Goal: Information Seeking & Learning: Compare options

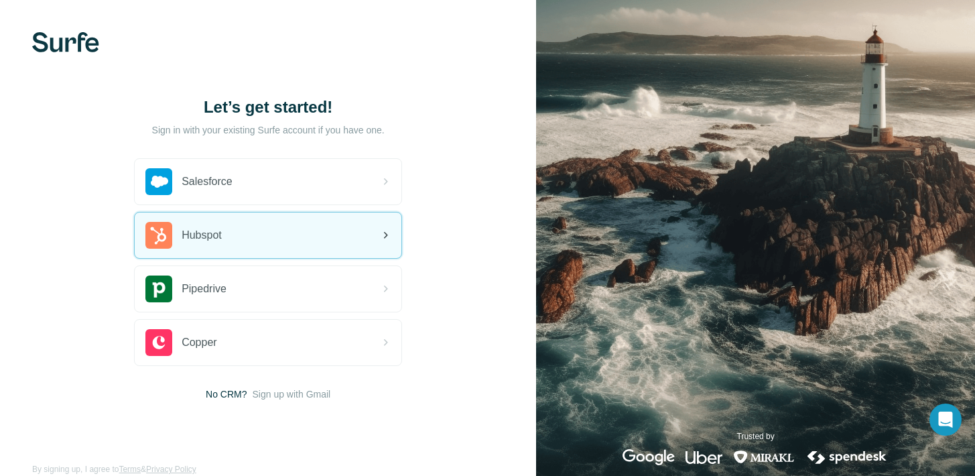
click at [182, 236] on span "Hubspot" at bounding box center [202, 235] width 40 height 16
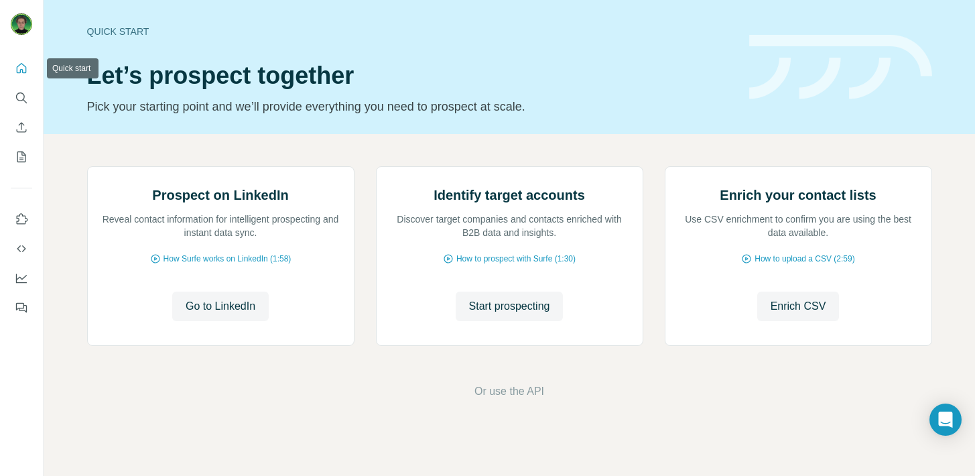
click at [24, 69] on icon "Quick start" at bounding box center [21, 68] width 13 height 13
click at [24, 96] on icon "Search" at bounding box center [20, 96] width 9 height 9
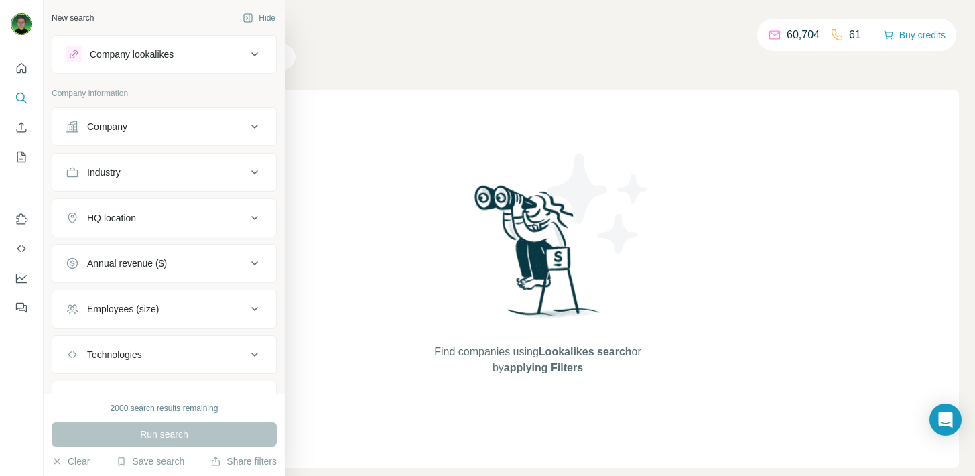
click at [105, 127] on div "Company" at bounding box center [107, 126] width 40 height 13
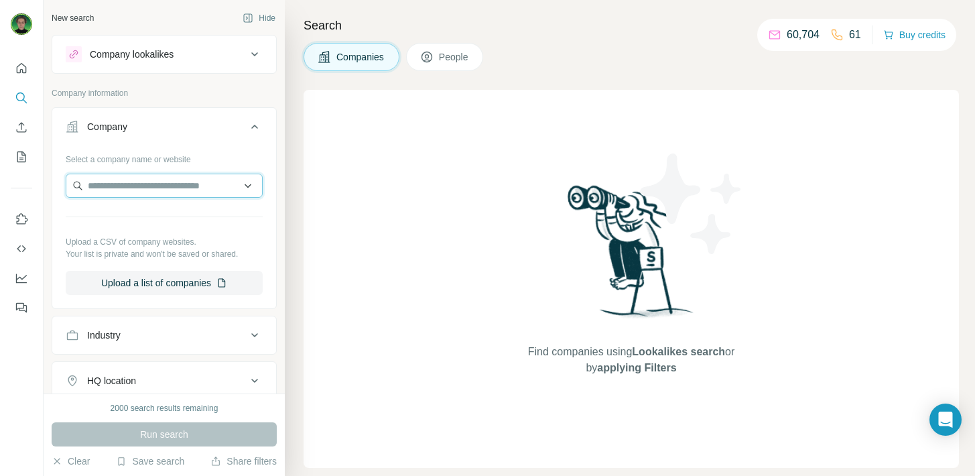
click at [145, 184] on input "text" at bounding box center [164, 186] width 197 height 24
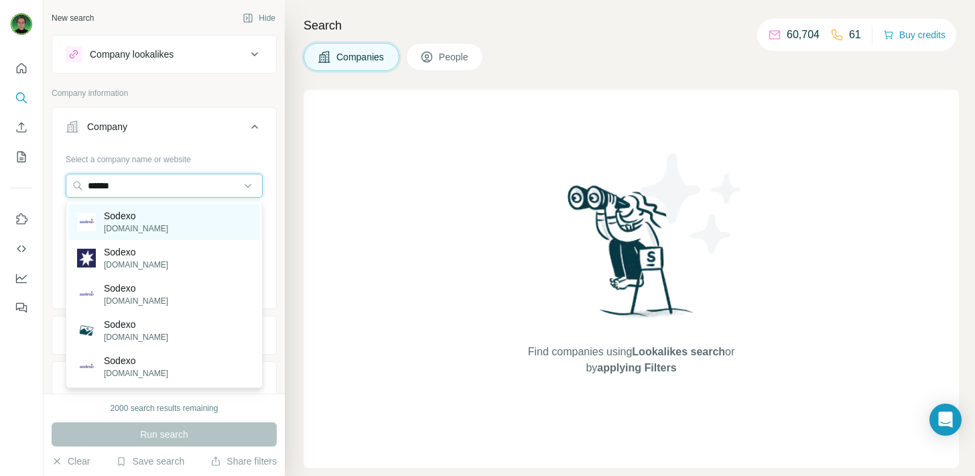
type input "******"
click at [160, 217] on div "Sodexo [DOMAIN_NAME]" at bounding box center [164, 222] width 190 height 36
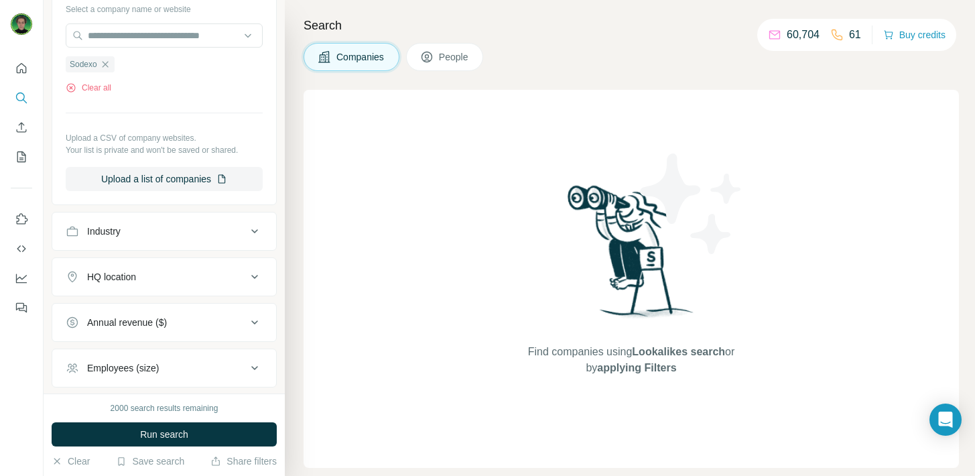
scroll to position [192, 0]
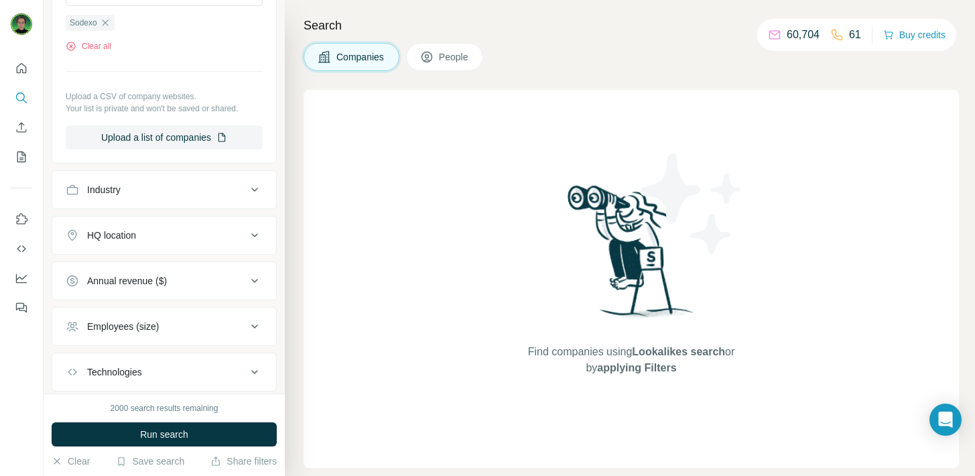
click at [163, 237] on div "HQ location" at bounding box center [156, 235] width 181 height 13
click at [159, 272] on input "text" at bounding box center [164, 269] width 197 height 24
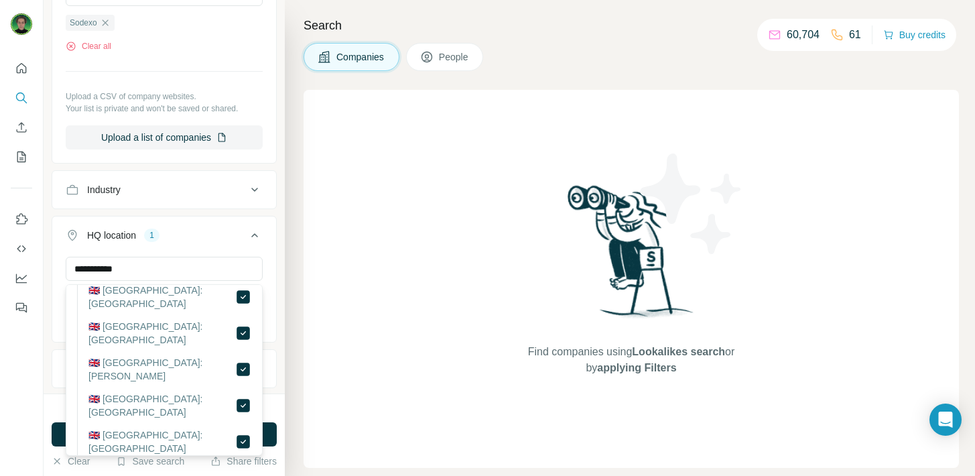
scroll to position [3725, 0]
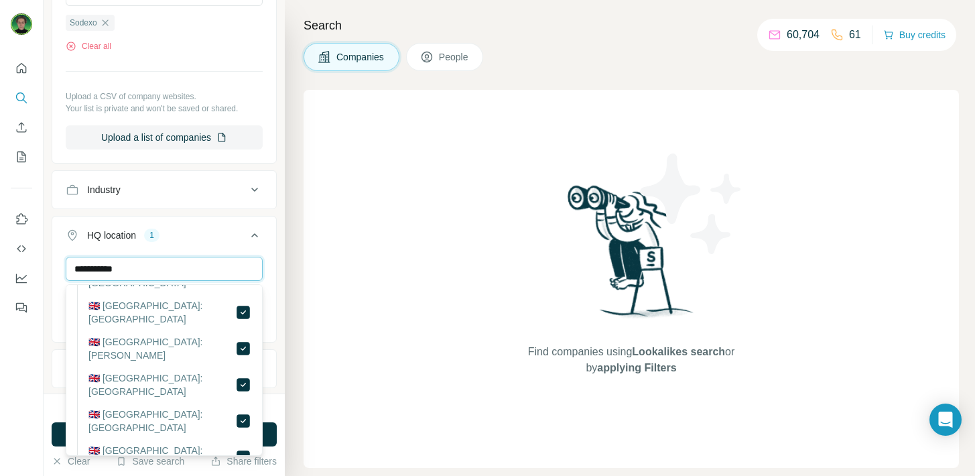
click at [155, 265] on input "**********" at bounding box center [164, 269] width 197 height 24
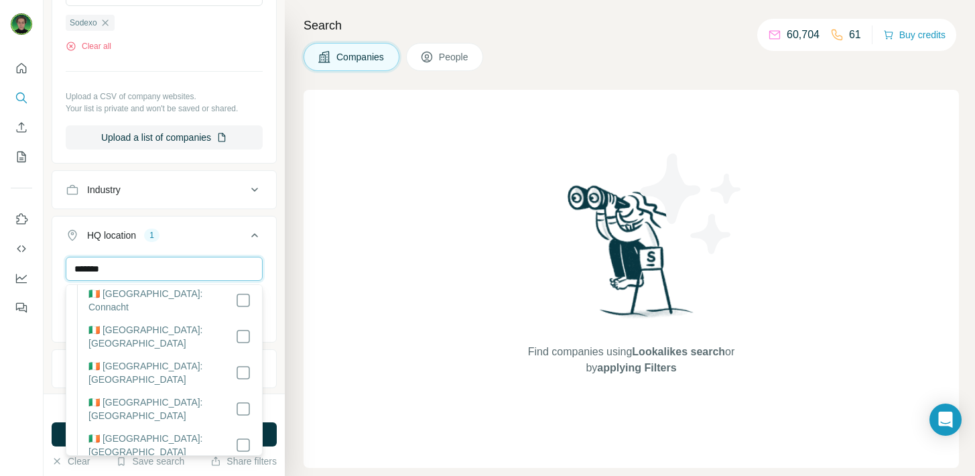
scroll to position [0, 0]
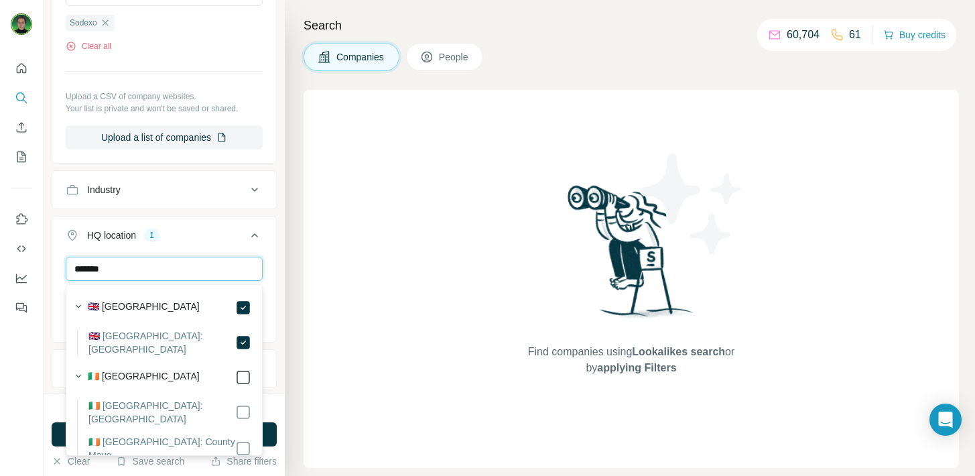
type input "*******"
click at [166, 271] on input "*******" at bounding box center [164, 269] width 197 height 24
click at [285, 350] on div "Search Companies People Find companies using Lookalikes search or by applying F…" at bounding box center [630, 238] width 690 height 476
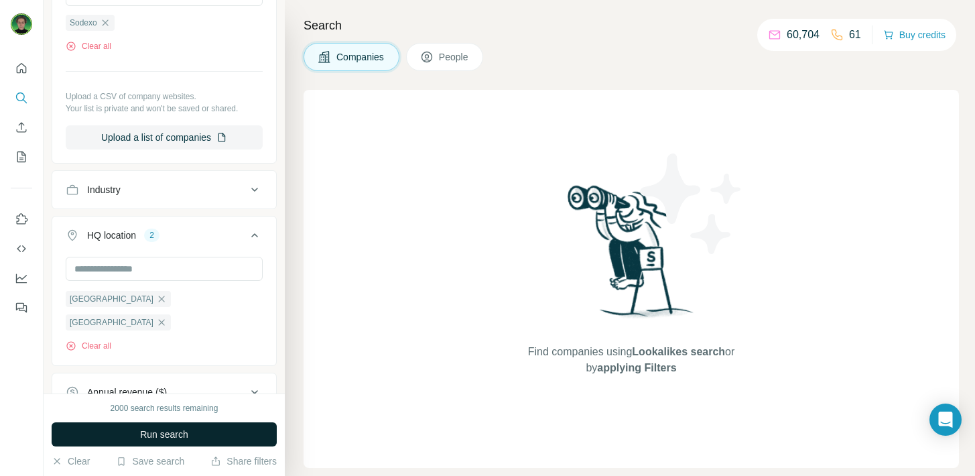
click at [246, 440] on button "Run search" at bounding box center [164, 434] width 225 height 24
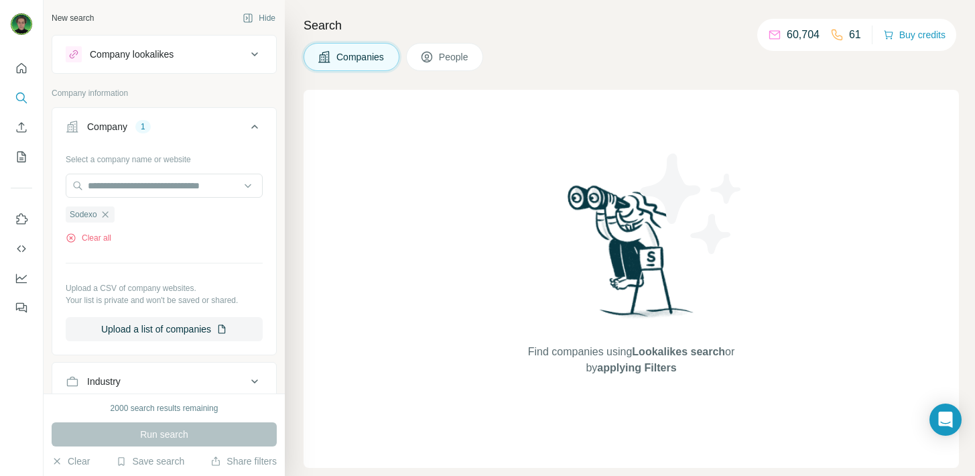
click at [429, 61] on icon at bounding box center [426, 56] width 13 height 13
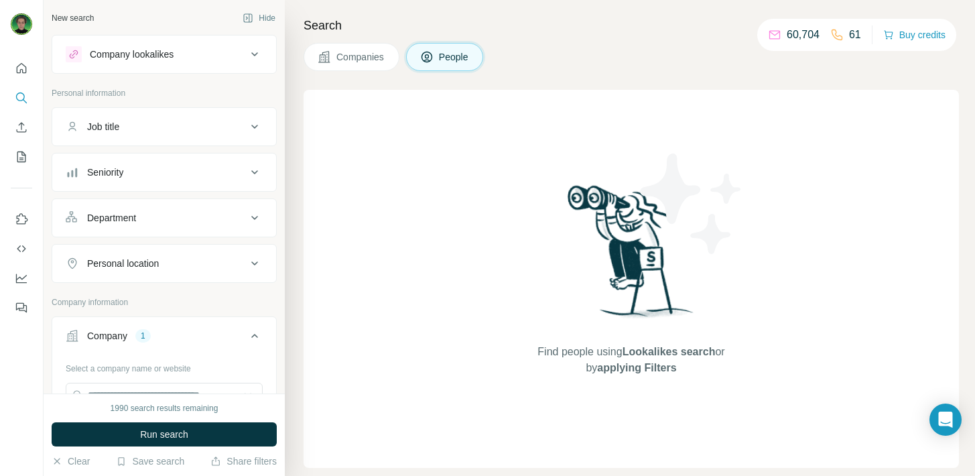
click at [368, 70] on button "Companies" at bounding box center [352, 57] width 96 height 28
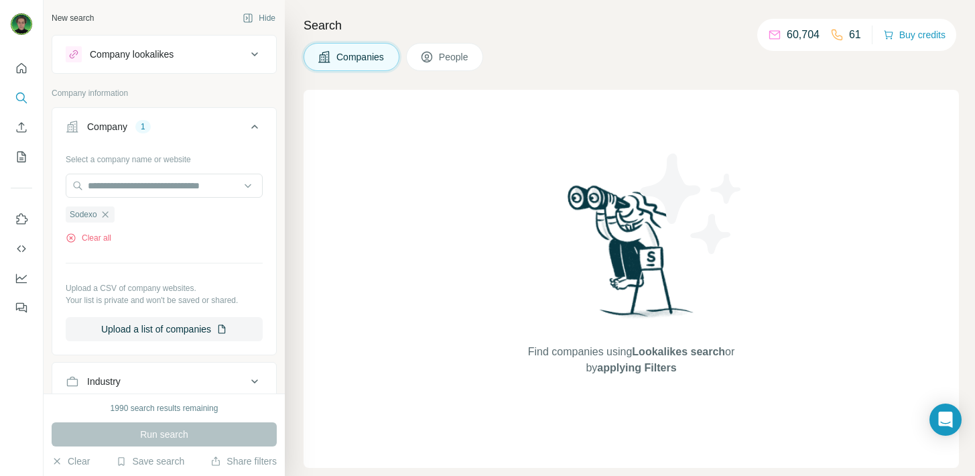
click at [172, 433] on div "Run search" at bounding box center [164, 434] width 225 height 24
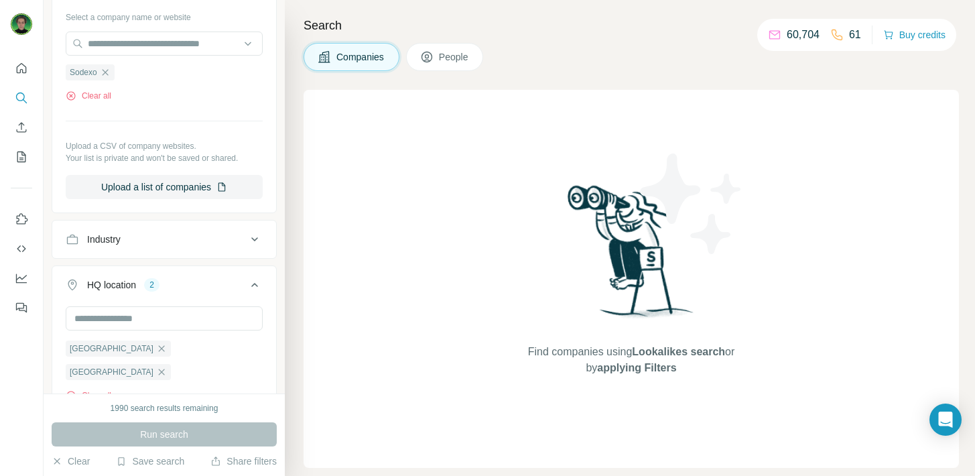
scroll to position [361, 0]
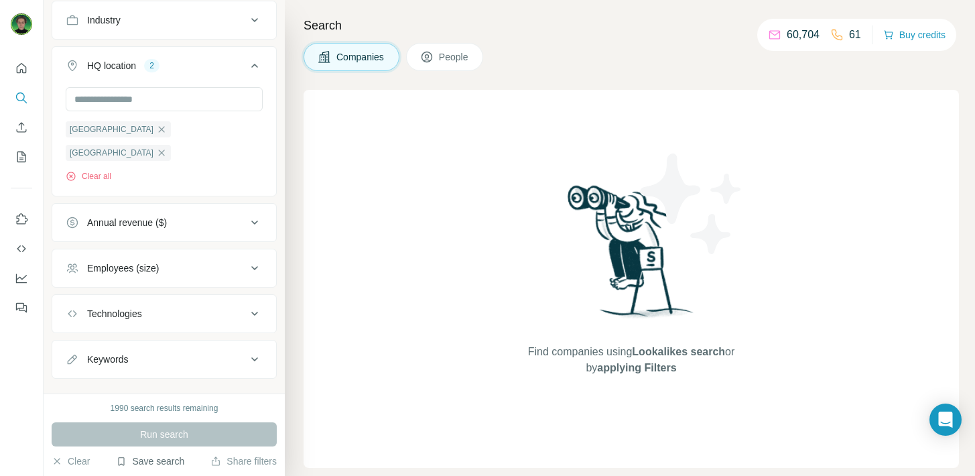
click at [151, 458] on button "Save search" at bounding box center [150, 460] width 68 height 13
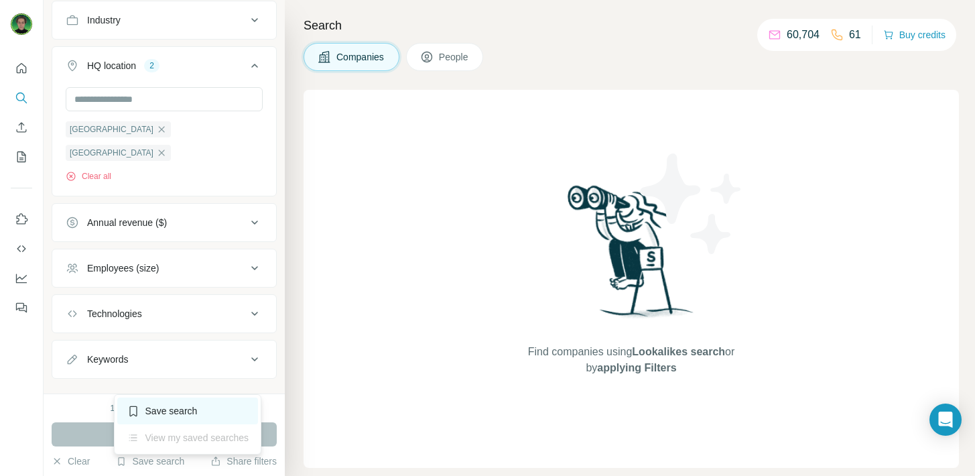
click at [194, 415] on div "Save search" at bounding box center [187, 410] width 141 height 27
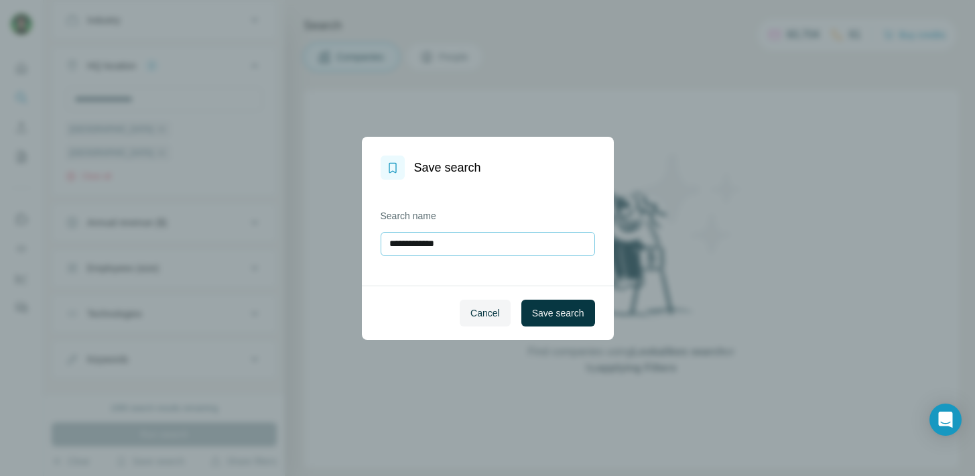
drag, startPoint x: 430, startPoint y: 244, endPoint x: 383, endPoint y: 247, distance: 47.7
click at [383, 247] on input "**********" at bounding box center [488, 244] width 214 height 24
type input "**********"
click at [555, 311] on span "Save search" at bounding box center [558, 312] width 52 height 13
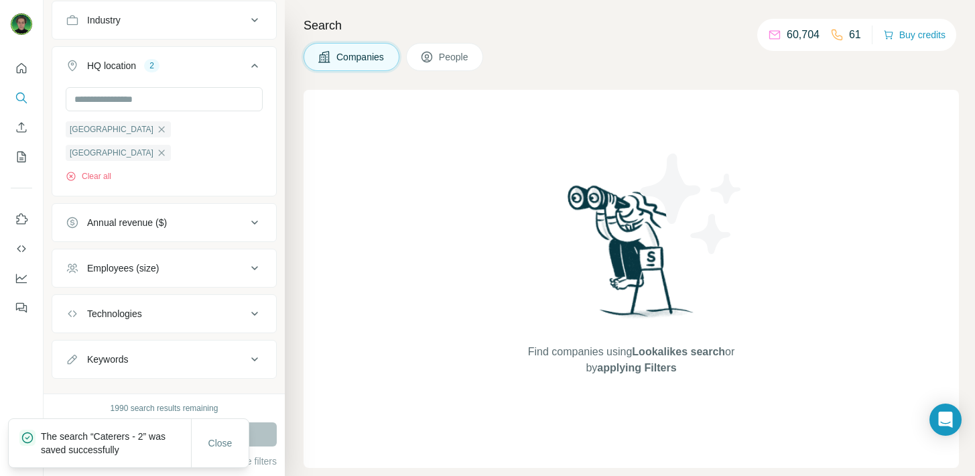
click at [202, 395] on div "1990 search results remaining Run search Clear Save search Share filters" at bounding box center [164, 434] width 241 height 82
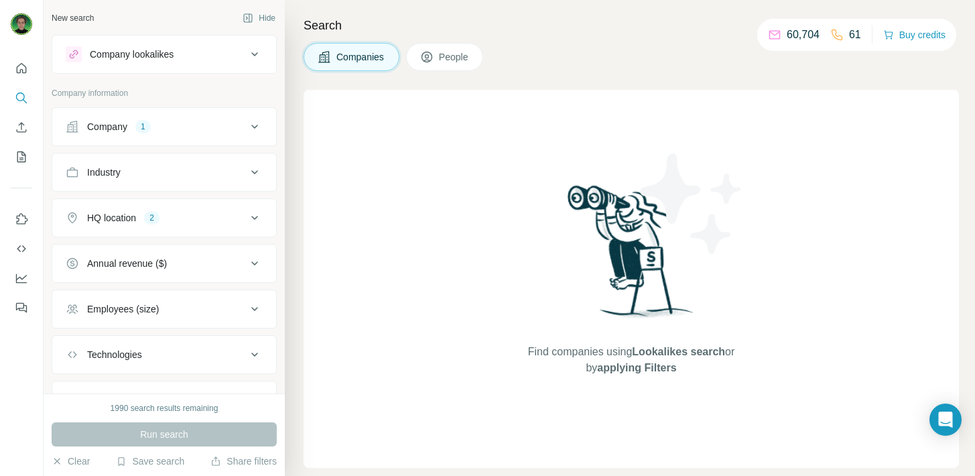
click at [197, 438] on div "Run search" at bounding box center [164, 434] width 225 height 24
click at [464, 56] on span "People" at bounding box center [454, 56] width 31 height 13
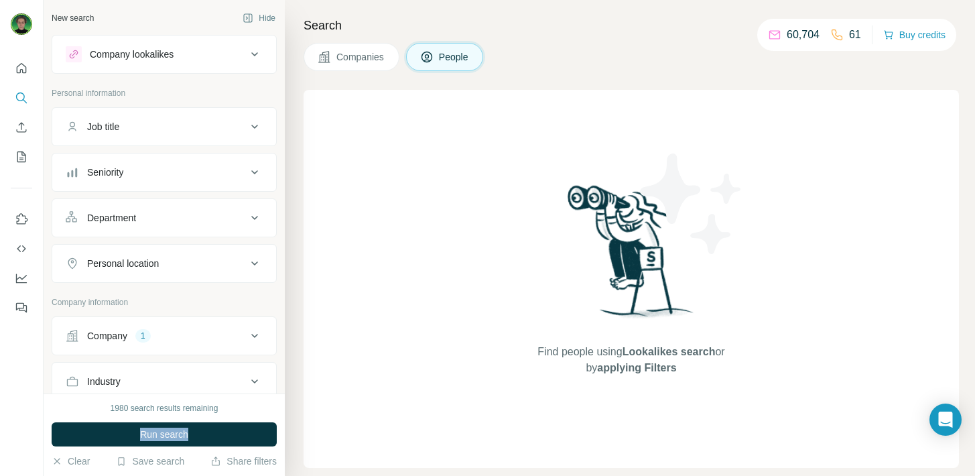
click at [365, 59] on span "Companies" at bounding box center [360, 56] width 49 height 13
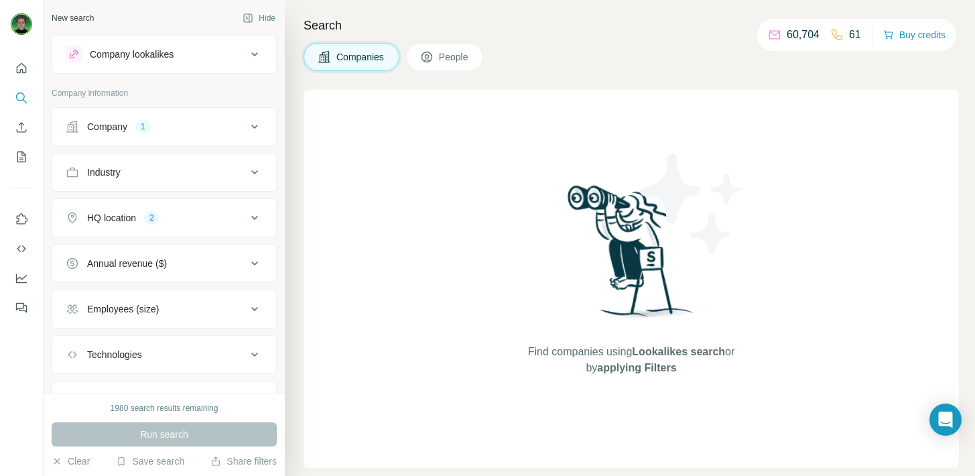
click at [202, 438] on div "Run search" at bounding box center [164, 434] width 225 height 24
click at [169, 213] on div "HQ location 2" at bounding box center [156, 217] width 181 height 13
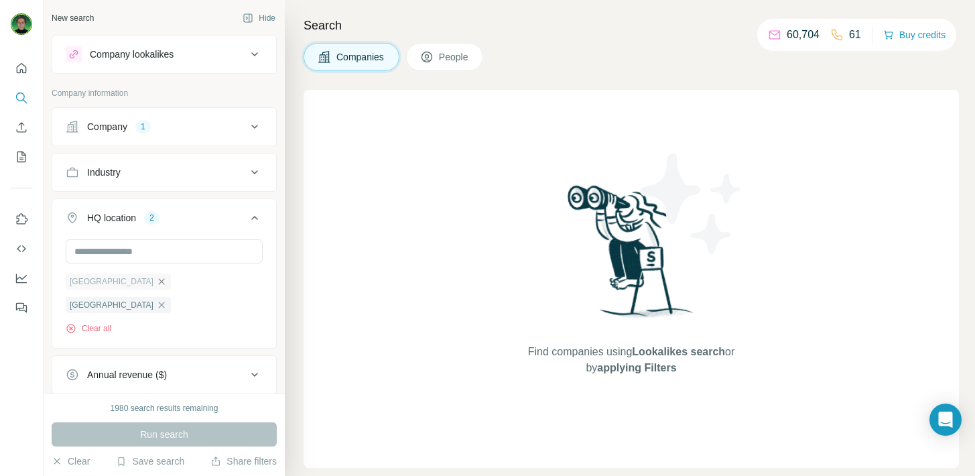
click at [156, 283] on icon "button" at bounding box center [161, 281] width 11 height 11
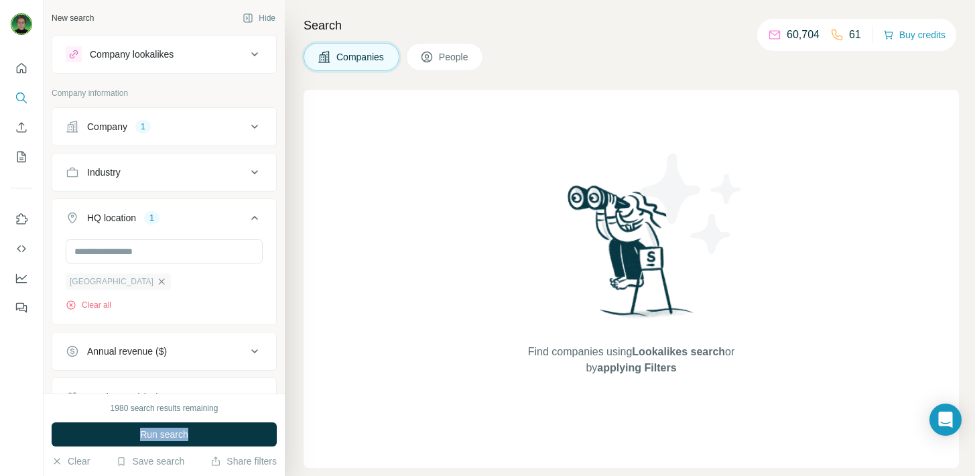
click at [156, 281] on icon "button" at bounding box center [161, 281] width 11 height 11
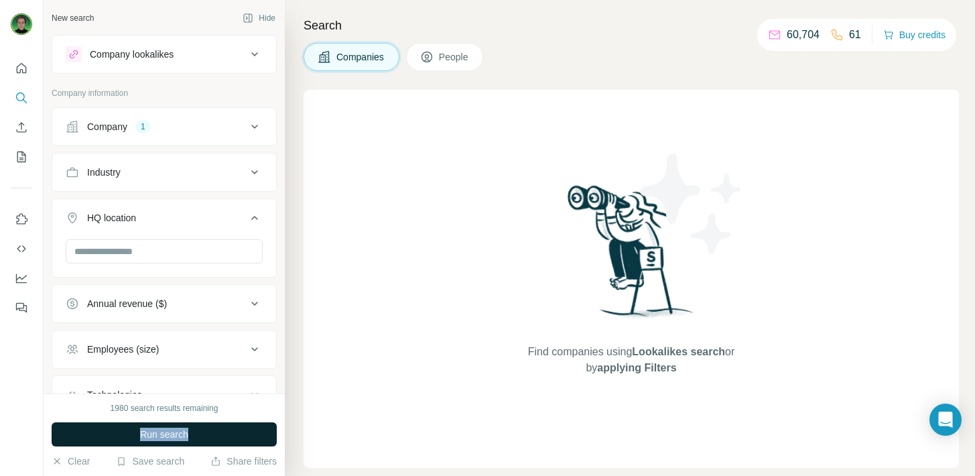
click at [157, 434] on span "Run search" at bounding box center [164, 434] width 48 height 13
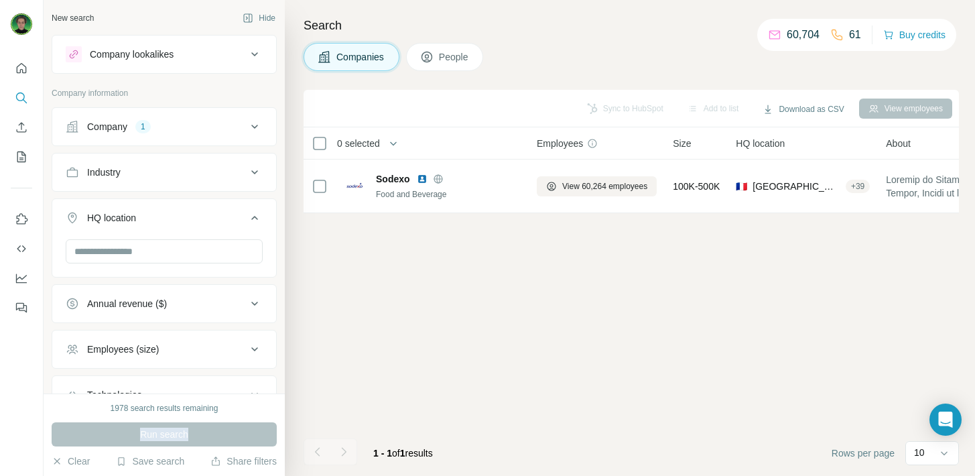
click at [179, 61] on div "Company lookalikes" at bounding box center [156, 54] width 181 height 16
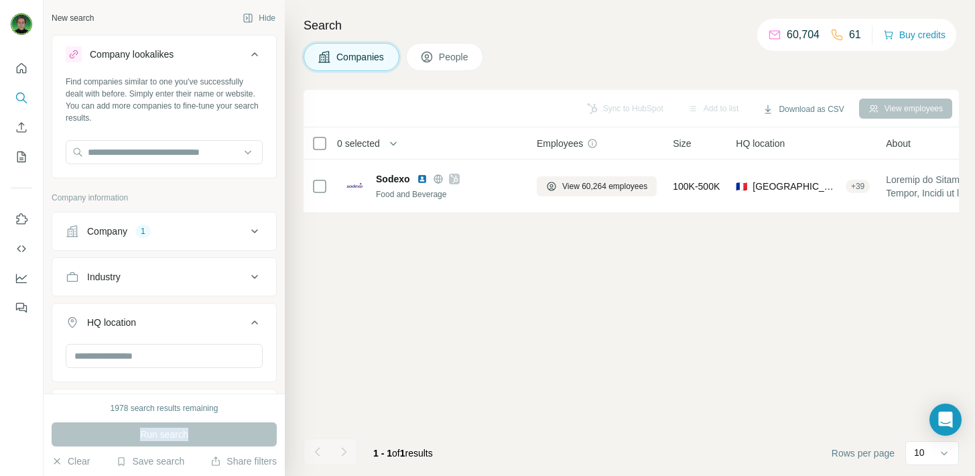
click at [255, 233] on icon at bounding box center [255, 231] width 16 height 16
click at [107, 320] on icon "button" at bounding box center [105, 319] width 11 height 11
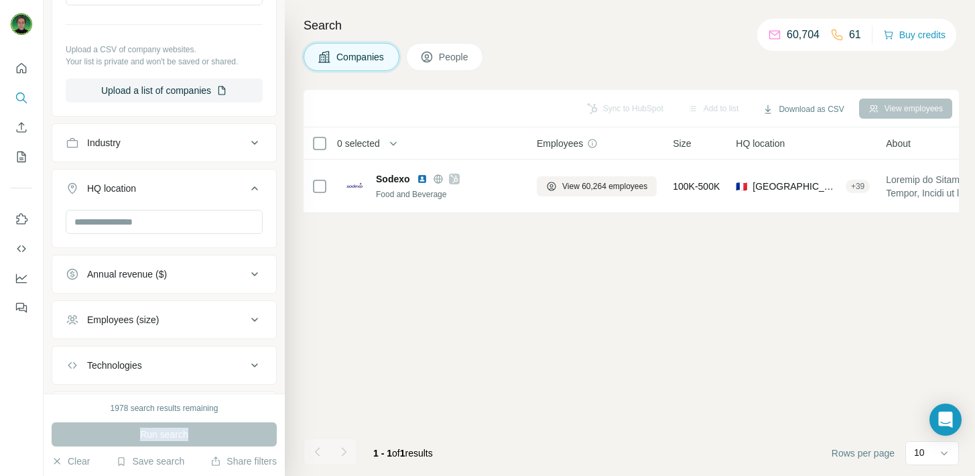
scroll to position [300, 0]
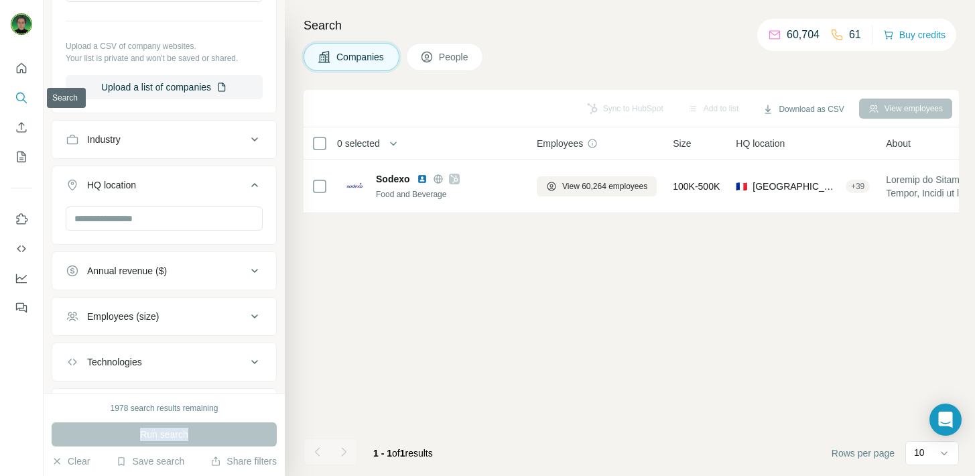
click at [25, 105] on button "Search" at bounding box center [21, 98] width 21 height 24
click at [163, 414] on div "1978 search results remaining Run search Clear Save search Share filters" at bounding box center [164, 434] width 241 height 82
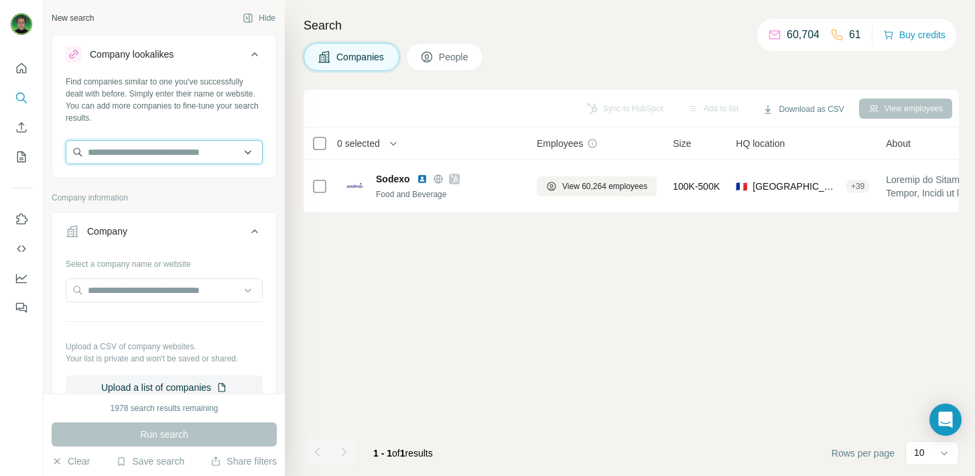
click at [139, 148] on input "text" at bounding box center [164, 152] width 197 height 24
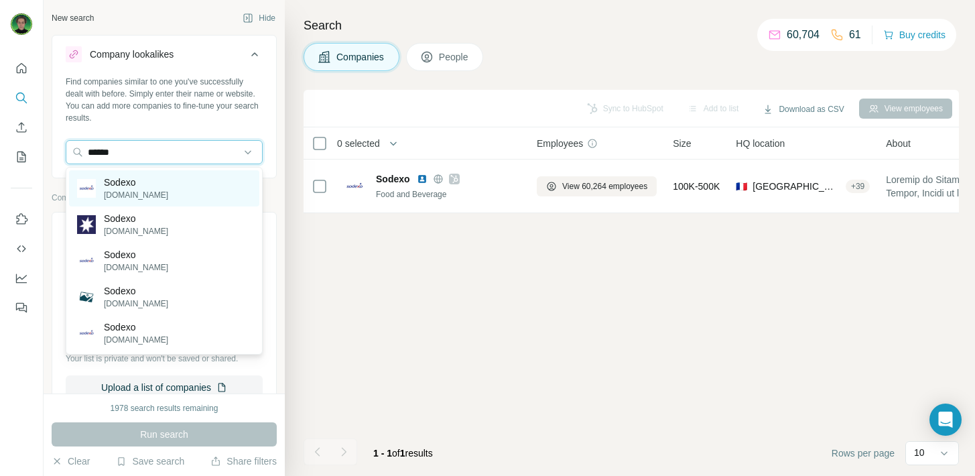
type input "******"
click at [125, 192] on p "[DOMAIN_NAME]" at bounding box center [136, 195] width 64 height 12
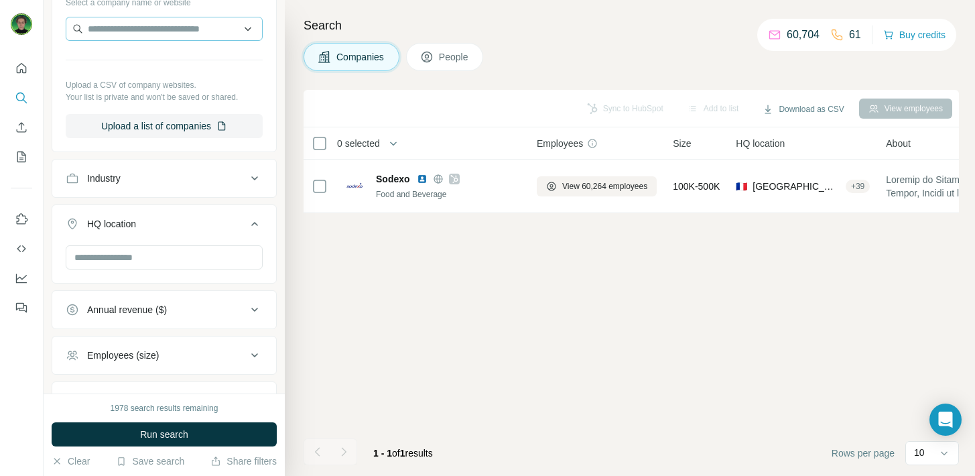
scroll to position [423, 0]
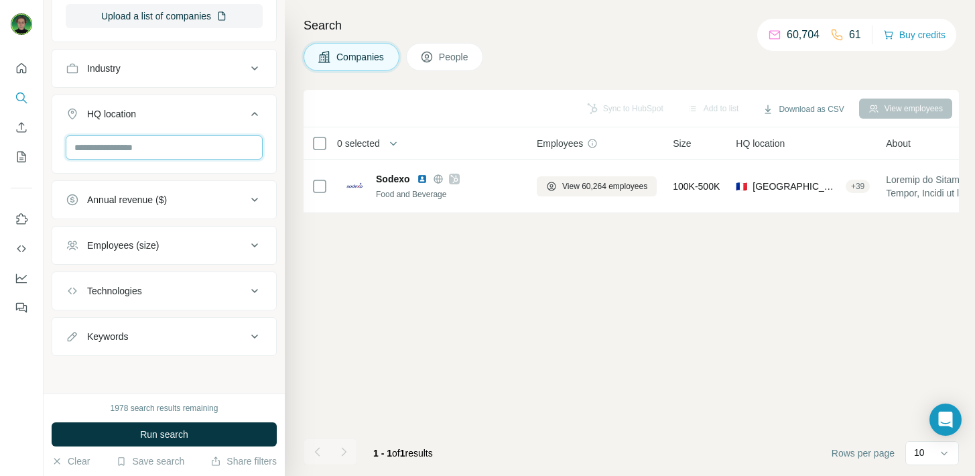
click at [151, 156] on input "text" at bounding box center [164, 147] width 197 height 24
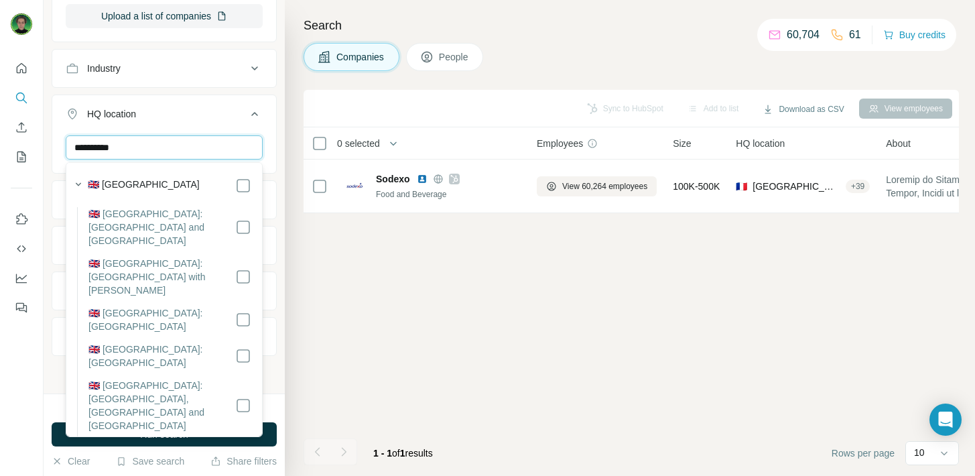
type input "**********"
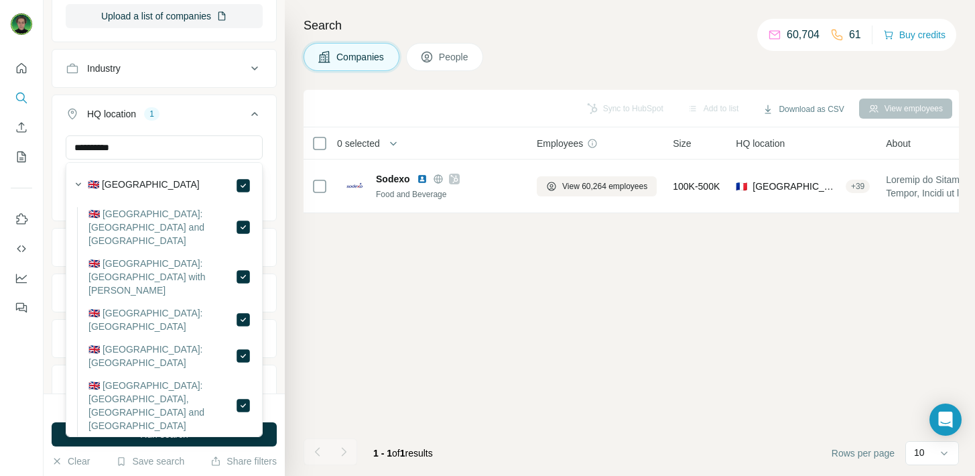
click at [280, 172] on div "**********" at bounding box center [164, 196] width 241 height 393
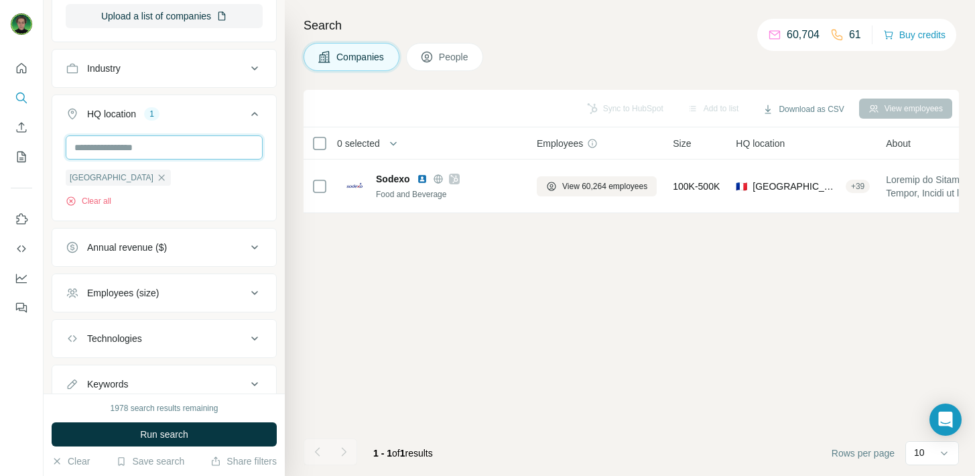
click at [185, 151] on input "text" at bounding box center [164, 147] width 197 height 24
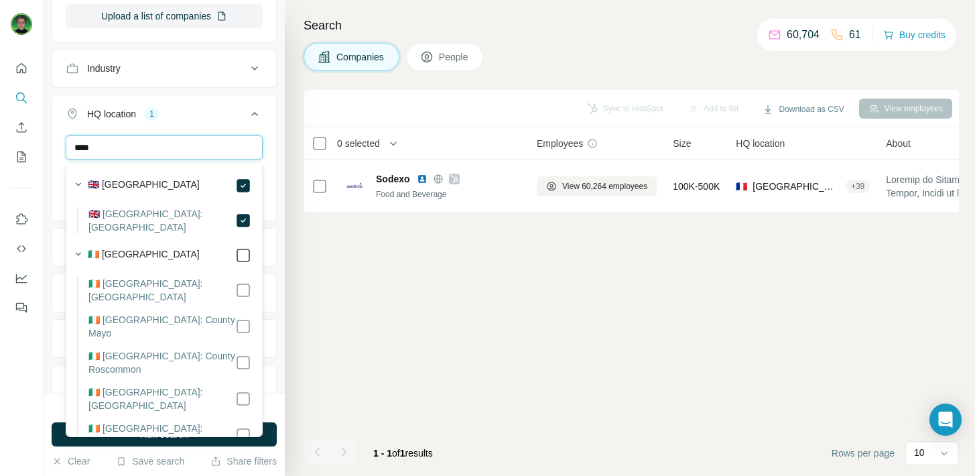
type input "****"
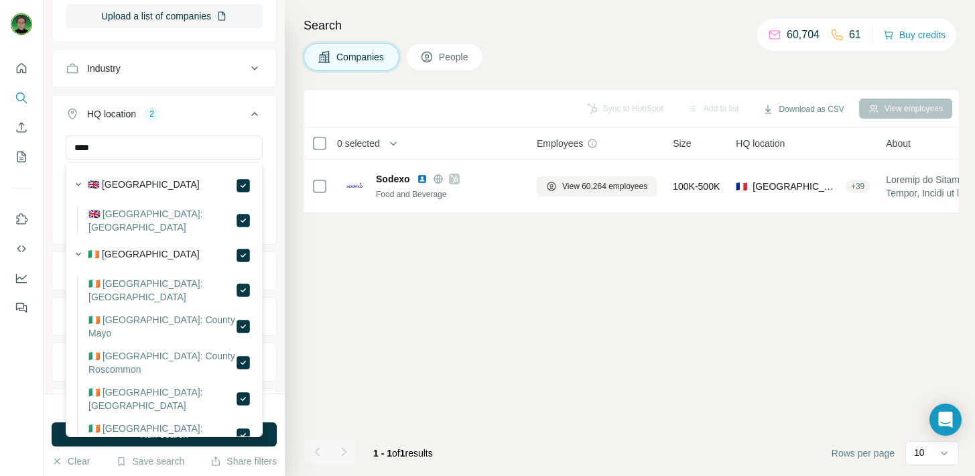
click at [307, 360] on div "Sync to HubSpot Add to list Download as CSV View employees 0 selected Companies…" at bounding box center [631, 283] width 655 height 386
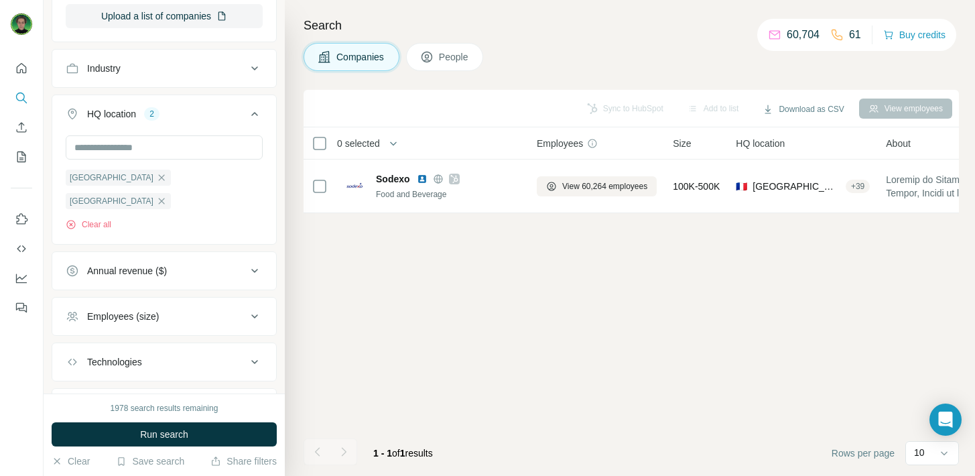
click at [242, 446] on div "1978 search results remaining Run search Clear Save search Share filters" at bounding box center [164, 434] width 241 height 82
click at [245, 435] on button "Run search" at bounding box center [164, 434] width 225 height 24
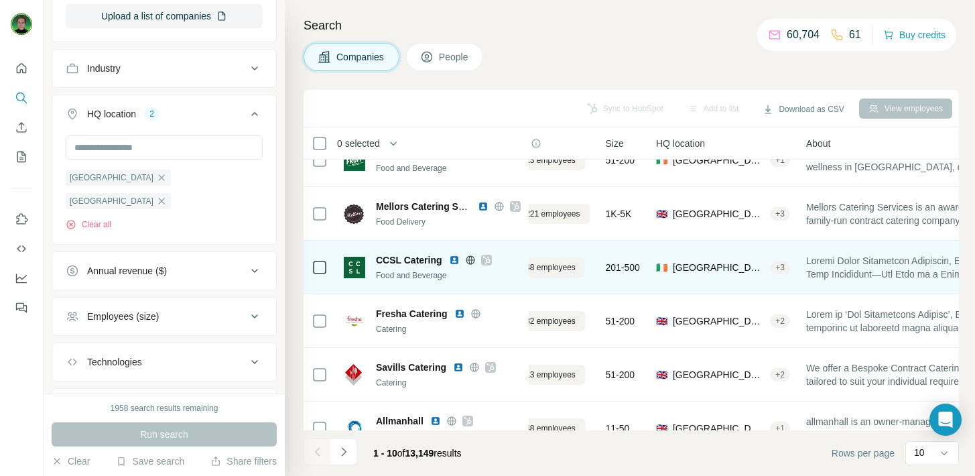
scroll to position [187, 0]
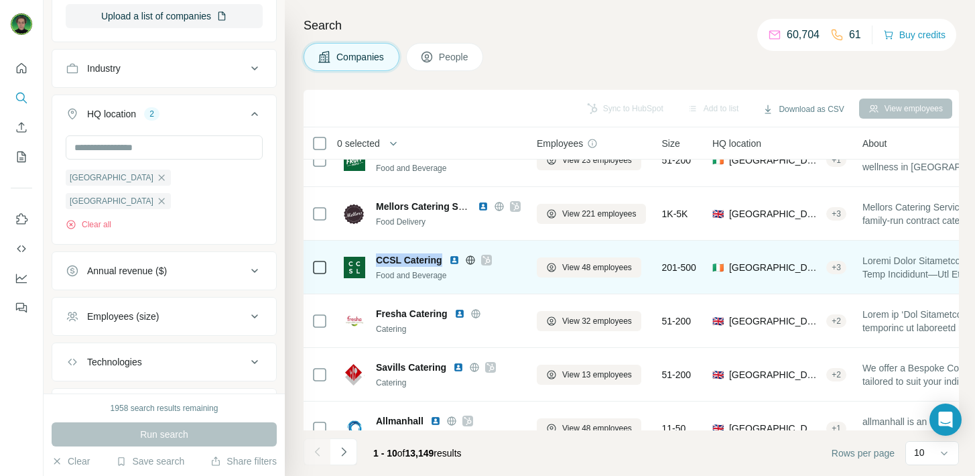
drag, startPoint x: 378, startPoint y: 262, endPoint x: 444, endPoint y: 260, distance: 66.4
click at [444, 260] on div "CCSL Catering" at bounding box center [448, 259] width 145 height 13
copy span "CCSL Catering"
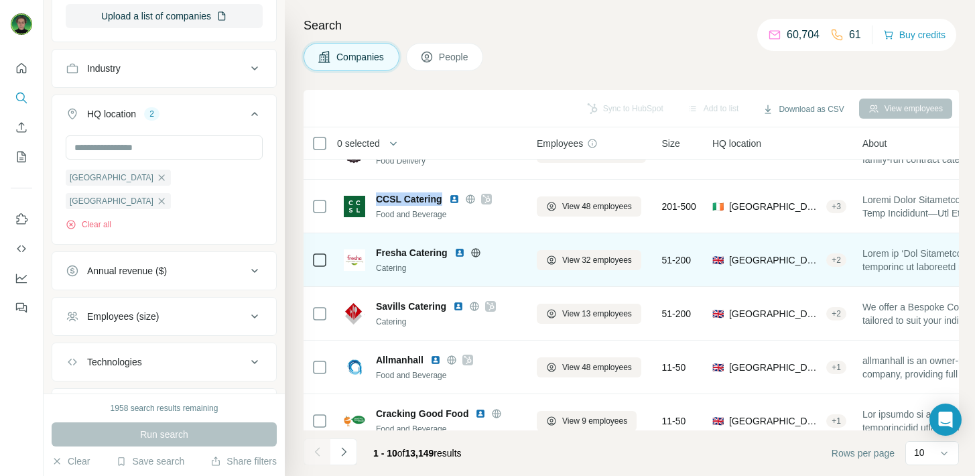
scroll to position [265, 0]
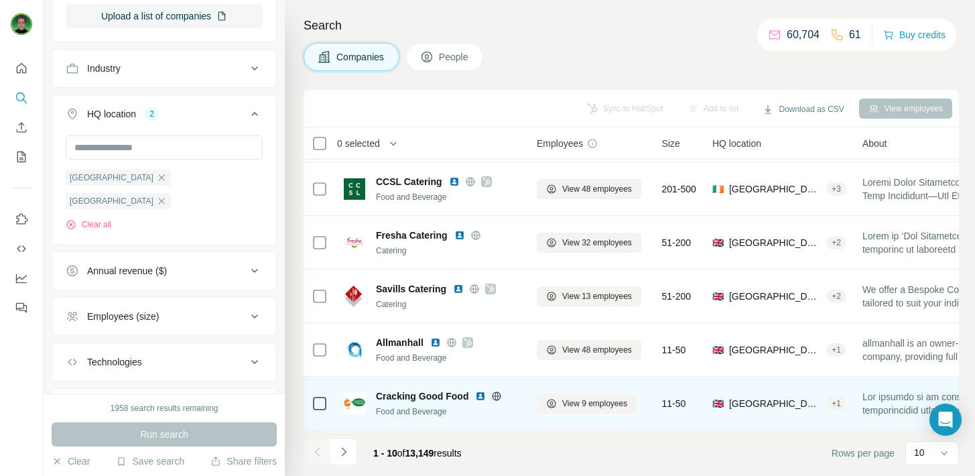
click at [411, 397] on span "Cracking Good Food" at bounding box center [422, 395] width 92 height 13
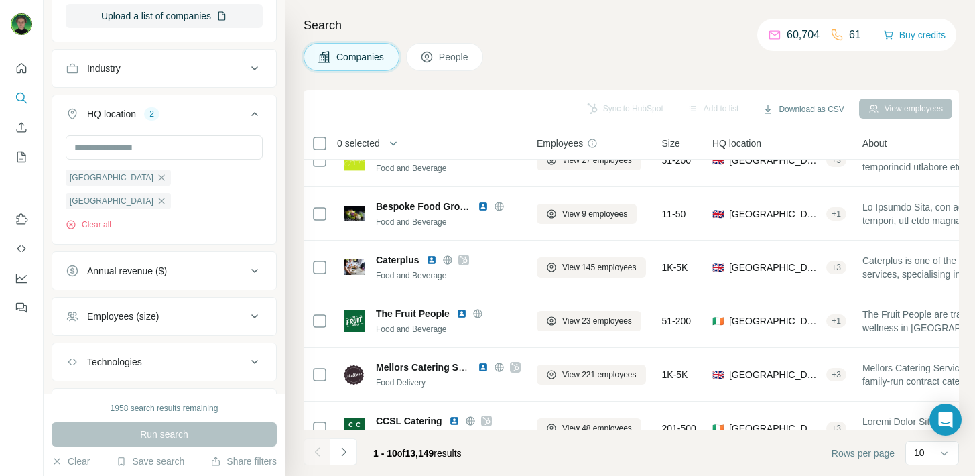
scroll to position [0, 0]
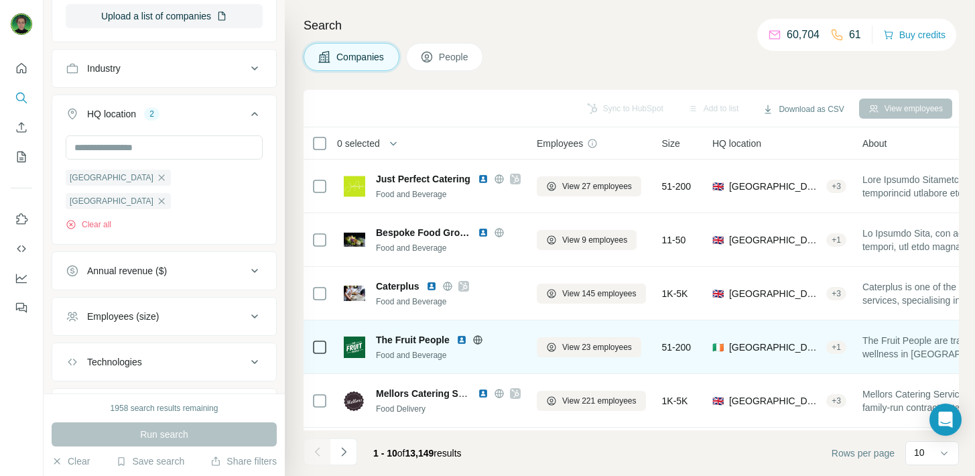
click at [380, 341] on span "The Fruit People" at bounding box center [413, 339] width 74 height 13
copy span "The Fruit People"
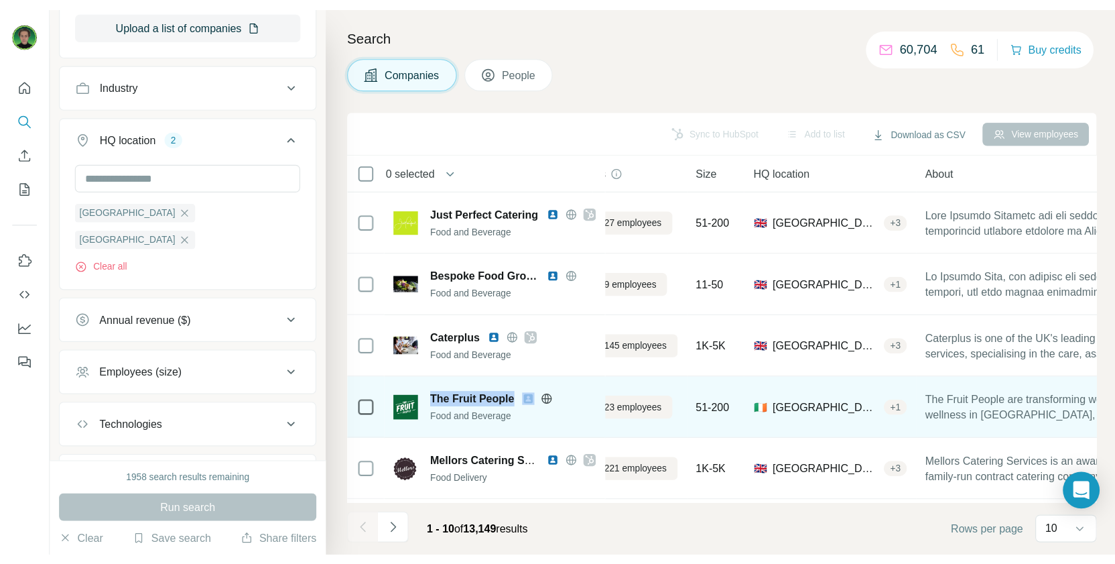
scroll to position [0, 32]
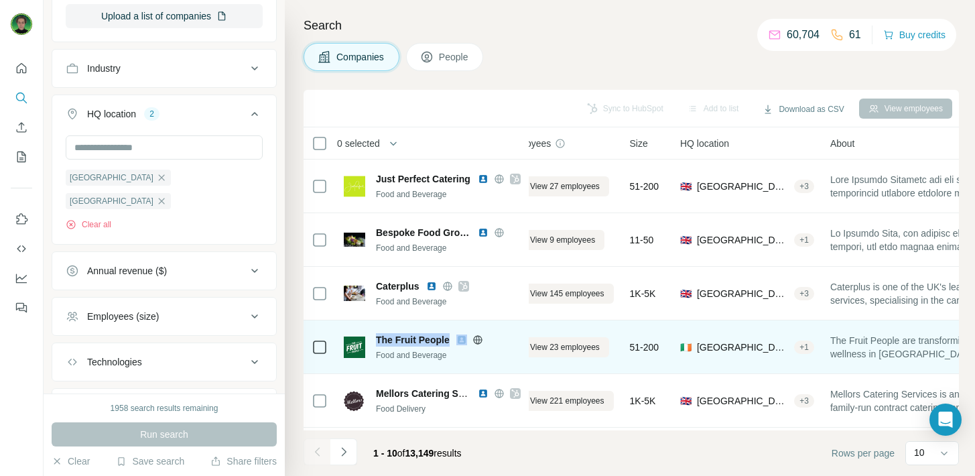
click at [460, 342] on img at bounding box center [461, 339] width 11 height 11
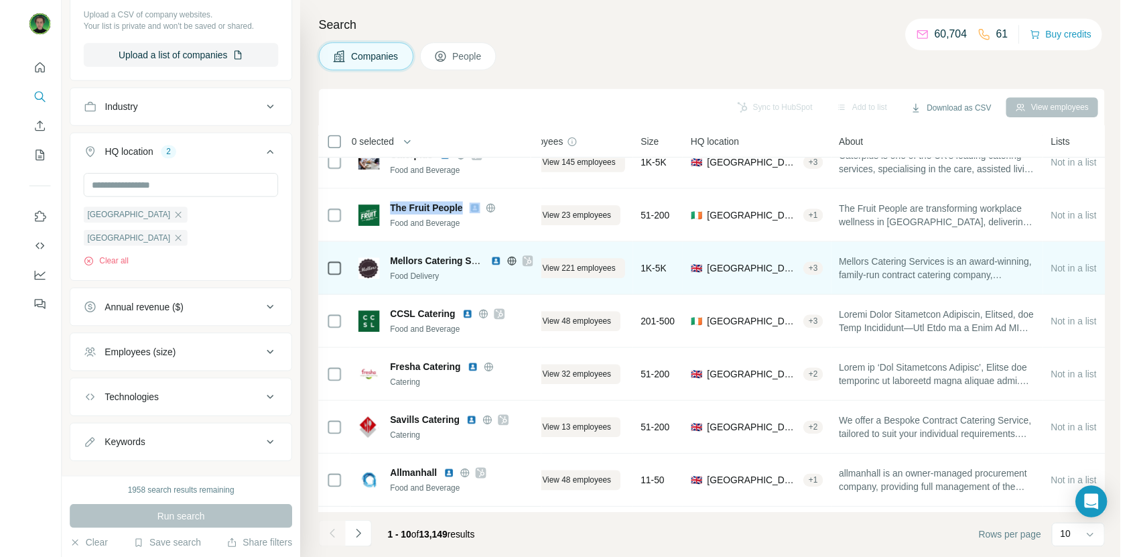
scroll to position [131, 32]
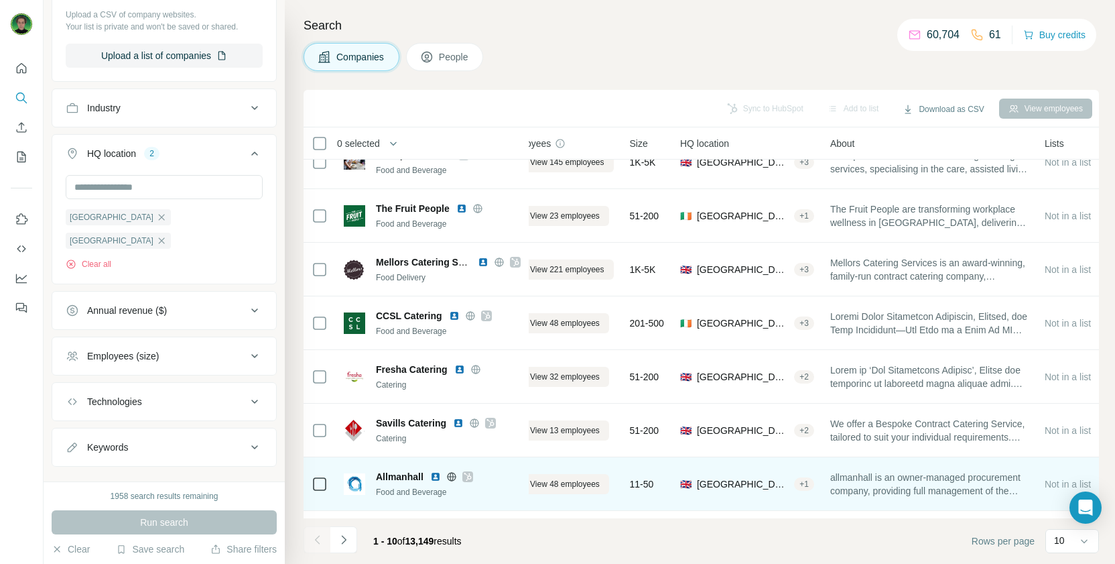
click at [391, 475] on span "Allmanhall" at bounding box center [400, 476] width 48 height 13
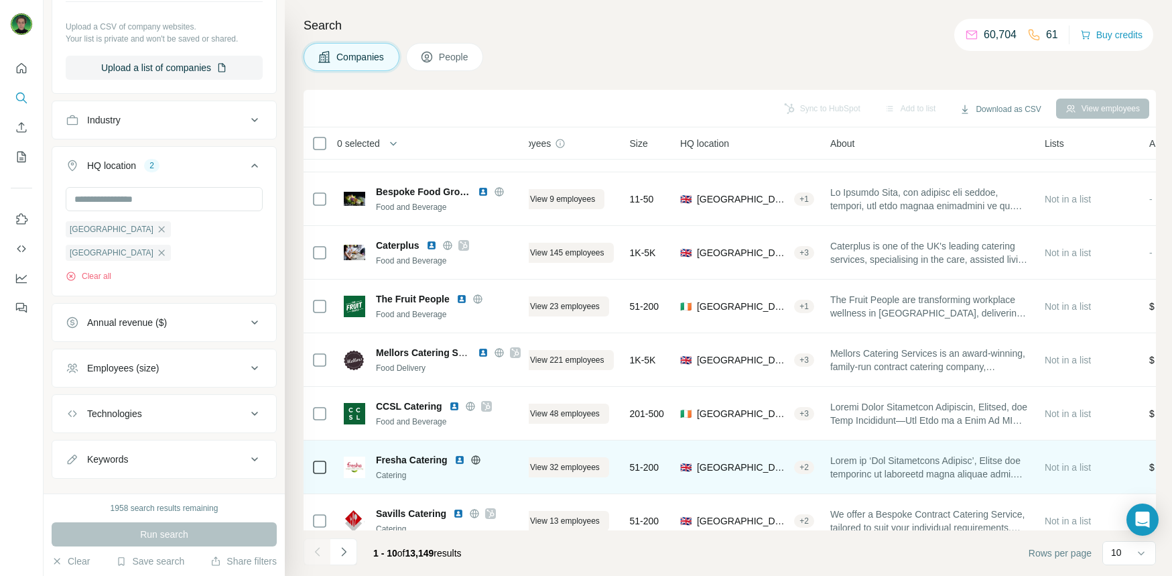
scroll to position [0, 32]
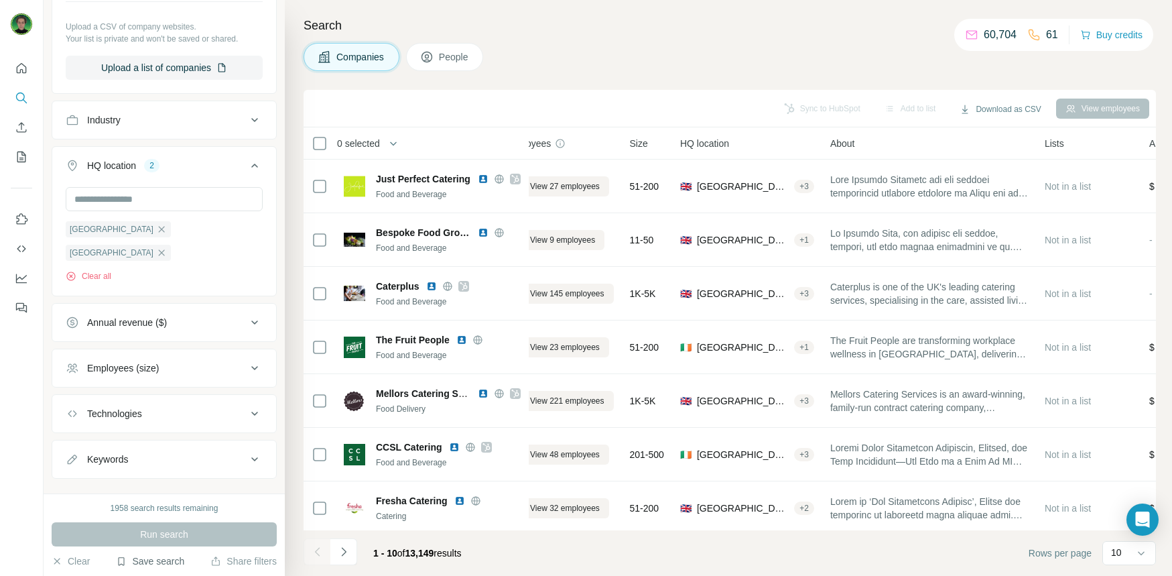
click at [158, 475] on button "Save search" at bounding box center [150, 560] width 68 height 13
click at [170, 475] on div "Save search" at bounding box center [187, 510] width 141 height 27
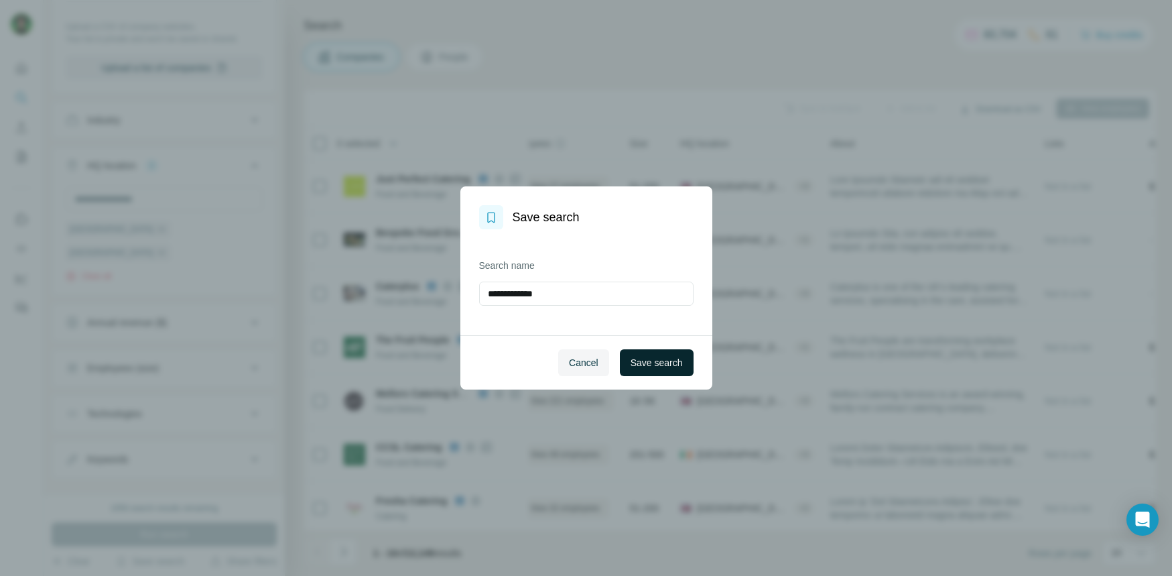
click at [657, 367] on span "Save search" at bounding box center [657, 362] width 52 height 13
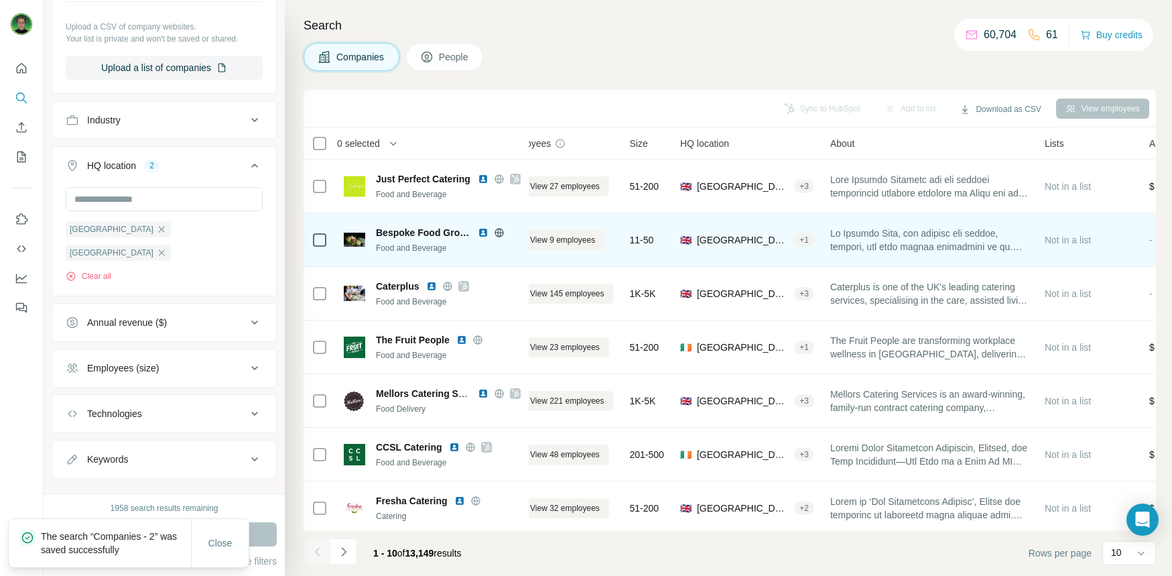
click at [421, 235] on span "Bespoke Food Group" at bounding box center [423, 232] width 95 height 13
click at [414, 235] on span "Bespoke Food Group" at bounding box center [423, 232] width 95 height 13
click at [407, 233] on span "Bespoke Food Group" at bounding box center [423, 232] width 95 height 13
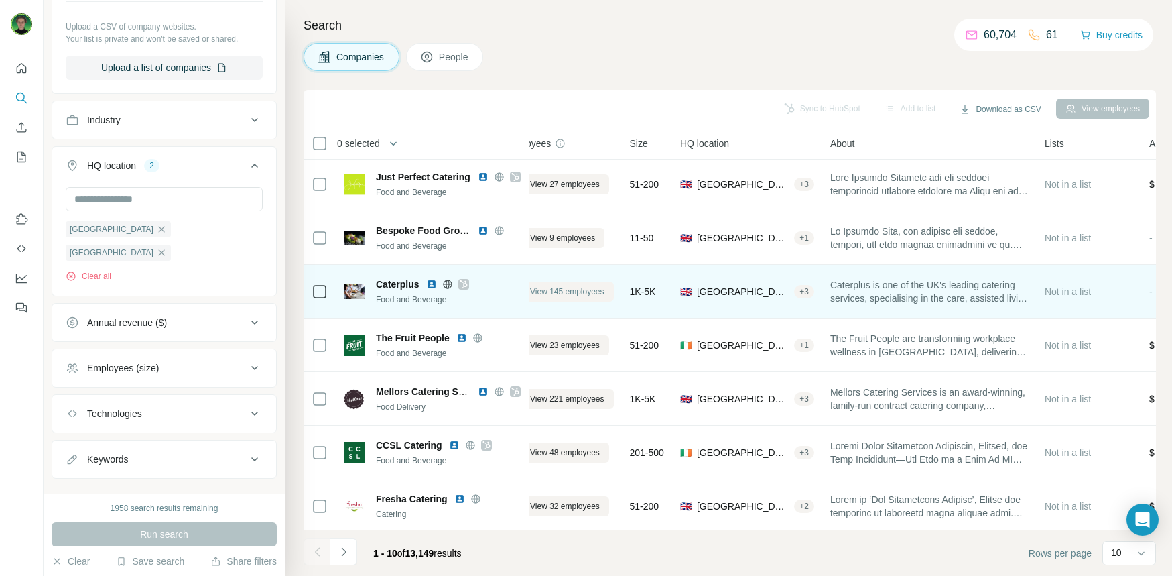
scroll to position [166, 32]
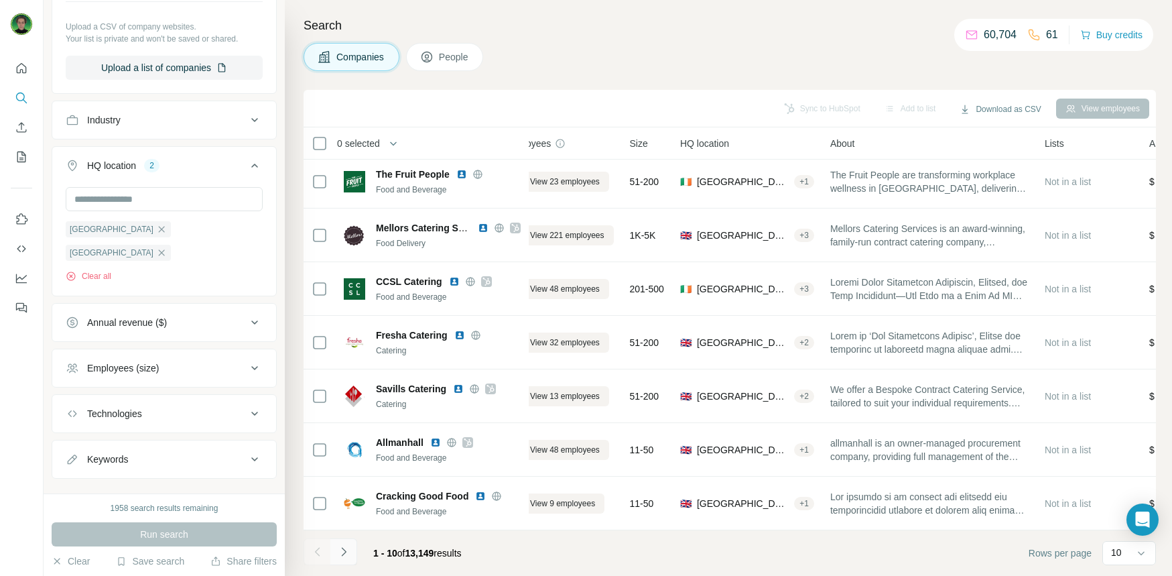
click at [348, 475] on icon "Navigate to next page" at bounding box center [343, 551] width 13 height 13
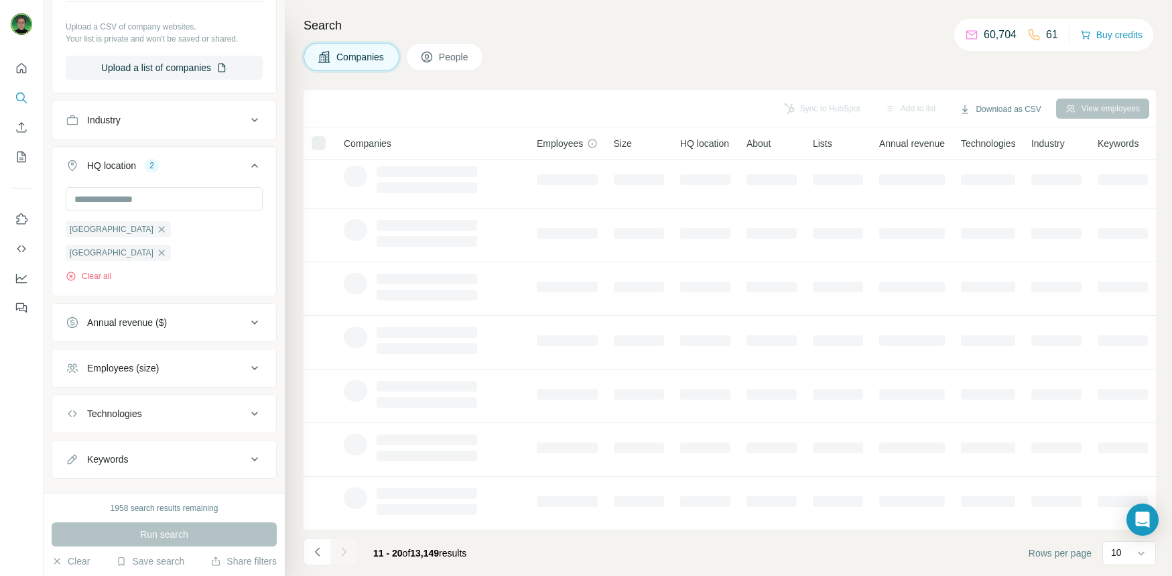
scroll to position [166, 0]
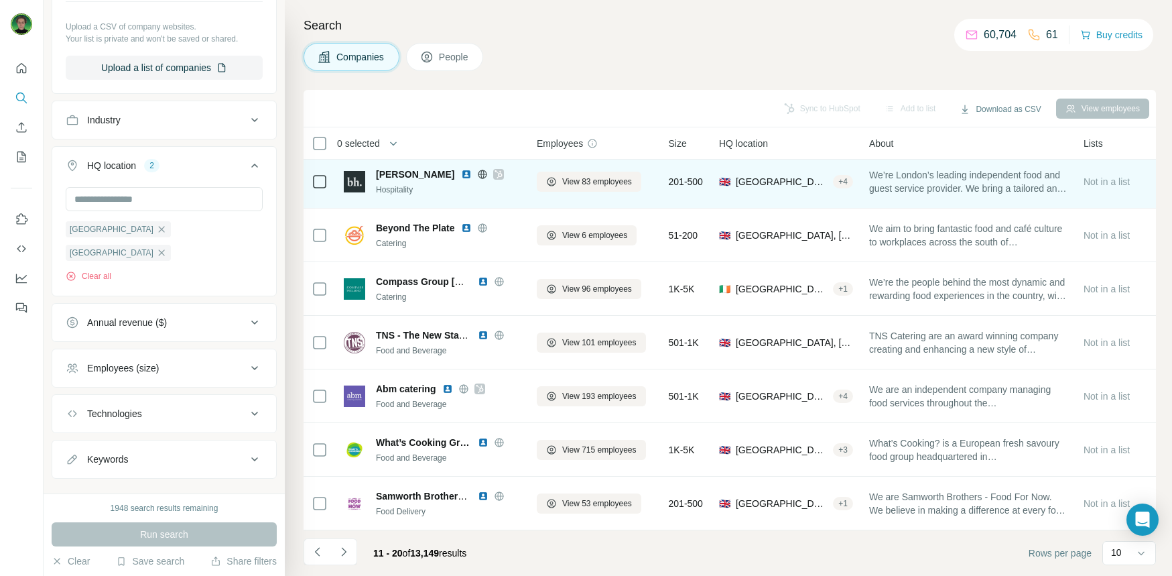
click at [410, 174] on span "[PERSON_NAME]" at bounding box center [415, 174] width 78 height 13
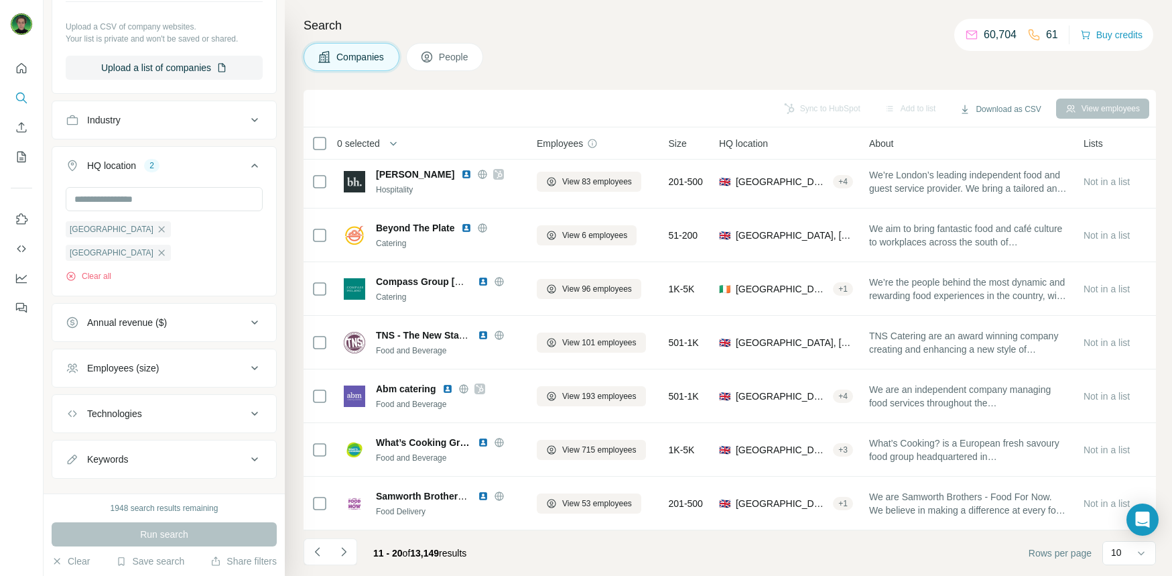
scroll to position [166, 3]
